Goal: Check status: Check status

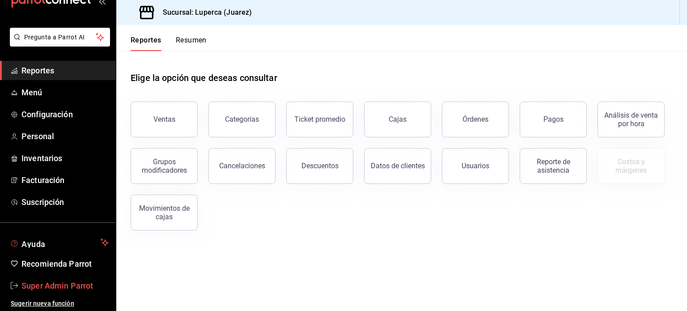
scroll to position [26, 0]
drag, startPoint x: 48, startPoint y: 292, endPoint x: 62, endPoint y: 289, distance: 13.7
click at [48, 292] on link "Super Admin Parrot" at bounding box center [58, 284] width 116 height 19
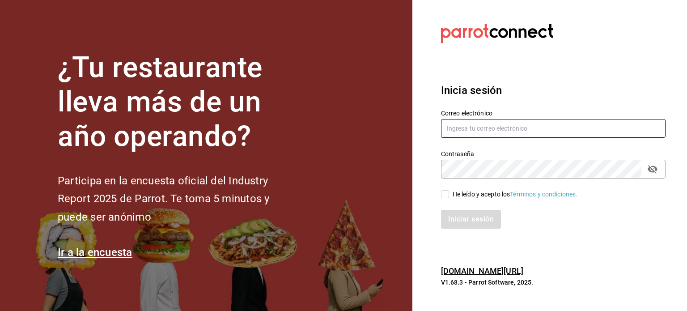
click at [482, 126] on input "text" at bounding box center [553, 128] width 224 height 19
click at [482, 126] on input "[EMAIL_ADDRESS][DOMAIN_NAME]" at bounding box center [553, 128] width 224 height 19
type input "[EMAIL_ADDRESS][DOMAIN_NAME]"
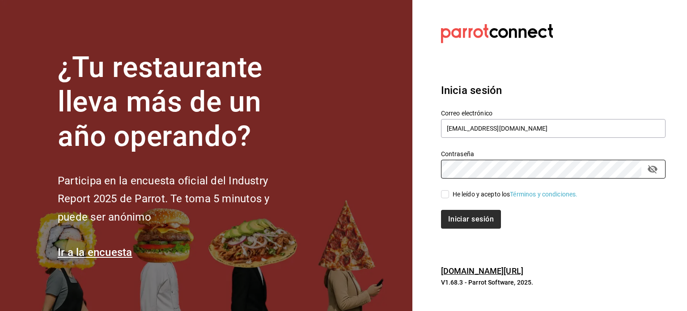
drag, startPoint x: 473, startPoint y: 193, endPoint x: 475, endPoint y: 220, distance: 27.4
click at [473, 193] on div "He leído y acepto los Términos y condiciones." at bounding box center [515, 194] width 125 height 9
click at [449, 193] on input "He leído y acepto los Términos y condiciones." at bounding box center [445, 194] width 8 height 8
checkbox input "true"
click at [474, 223] on button "Iniciar sesión" at bounding box center [471, 219] width 61 height 19
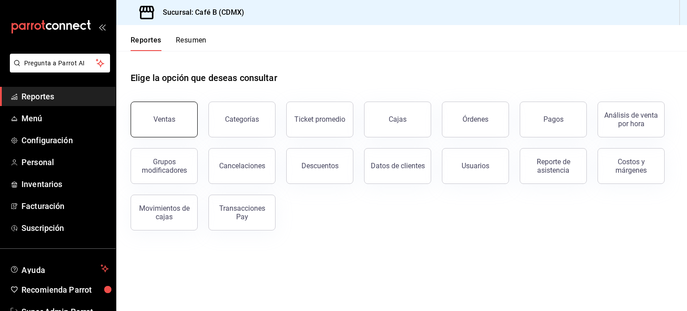
click at [163, 122] on div "Ventas" at bounding box center [164, 119] width 22 height 8
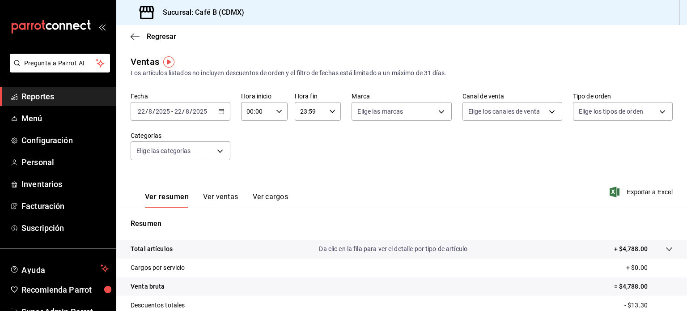
click at [184, 120] on div "2025-08-22 22 / 8 / 2025 - 2025-08-22 22 / 8 / 2025" at bounding box center [181, 111] width 100 height 19
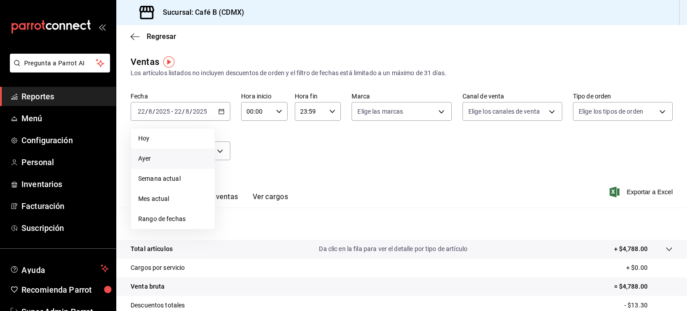
click at [157, 160] on span "Ayer" at bounding box center [172, 158] width 69 height 9
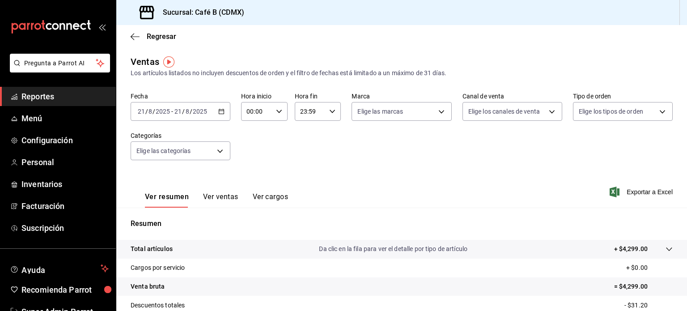
click at [43, 100] on span "Reportes" at bounding box center [64, 96] width 87 height 12
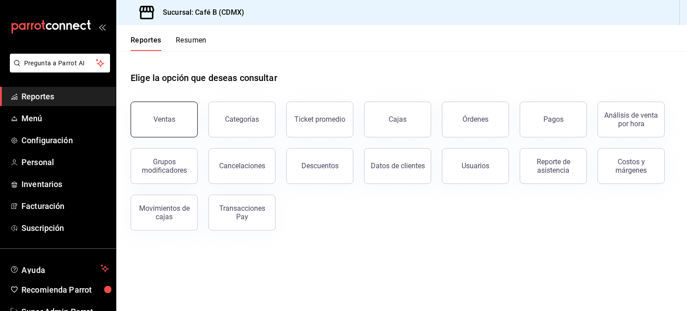
click at [163, 107] on button "Ventas" at bounding box center [164, 120] width 67 height 36
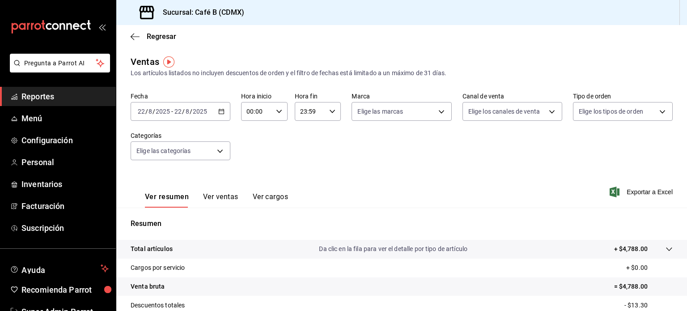
click at [210, 116] on div "2025-08-22 22 / 8 / 2025 - 2025-08-22 22 / 8 / 2025" at bounding box center [181, 111] width 100 height 19
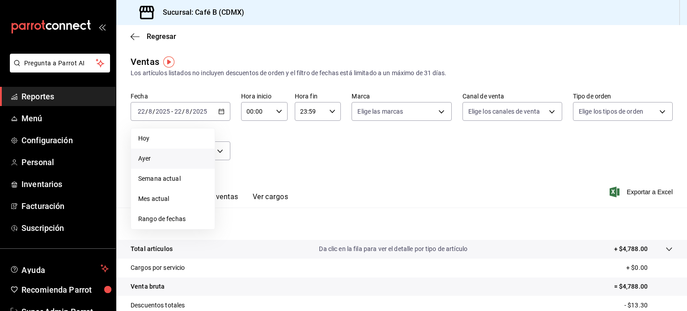
click at [174, 155] on span "Ayer" at bounding box center [172, 158] width 69 height 9
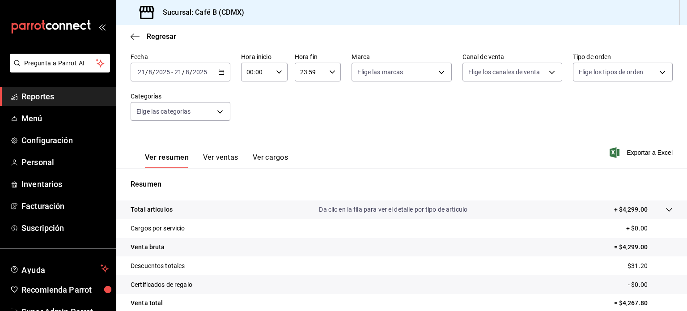
scroll to position [45, 0]
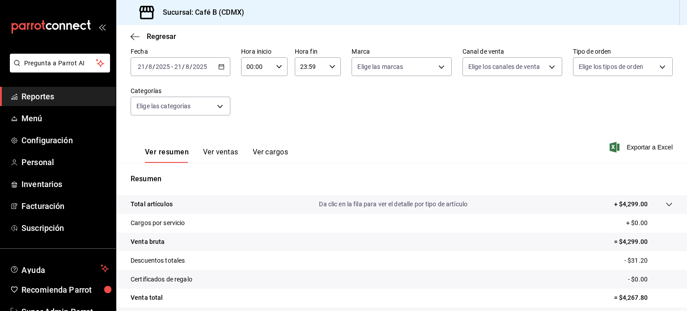
click at [212, 69] on div "2025-08-21 21 / 8 / 2025 - 2025-08-21 21 / 8 / 2025" at bounding box center [181, 66] width 100 height 19
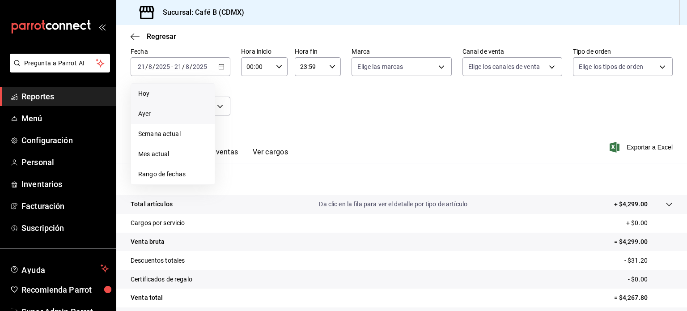
click at [170, 98] on li "Hoy" at bounding box center [173, 94] width 84 height 20
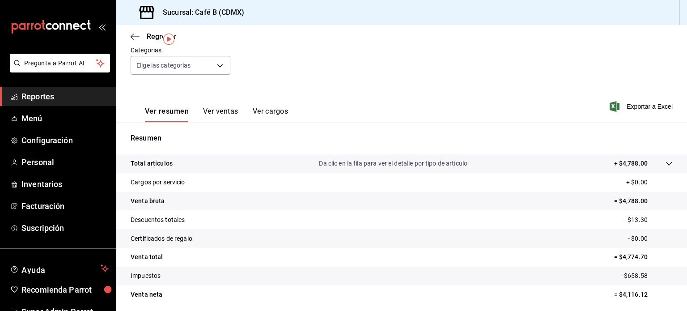
scroll to position [118, 0]
